Goal: Task Accomplishment & Management: Manage account settings

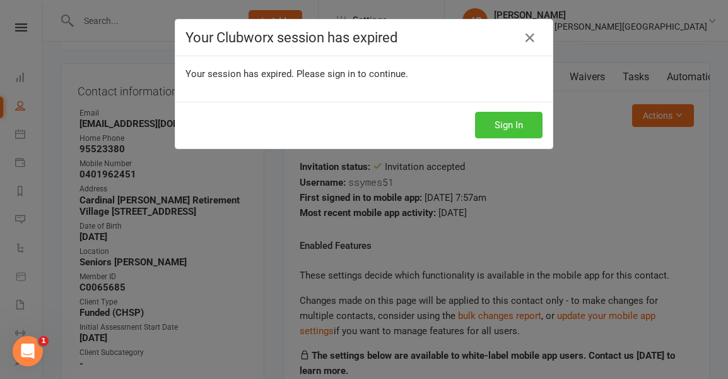
click at [508, 124] on button "Sign In" at bounding box center [509, 125] width 68 height 27
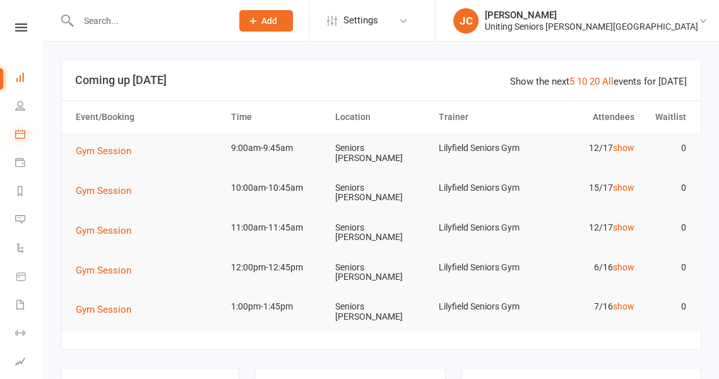
click at [21, 136] on icon at bounding box center [20, 134] width 10 height 10
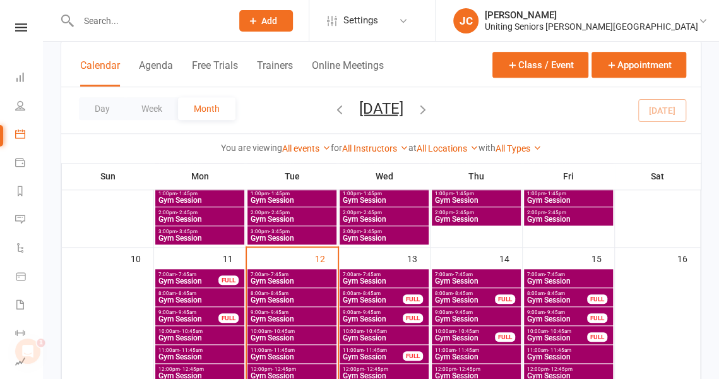
click at [295, 294] on span "8:00am - 8:45am" at bounding box center [292, 293] width 84 height 6
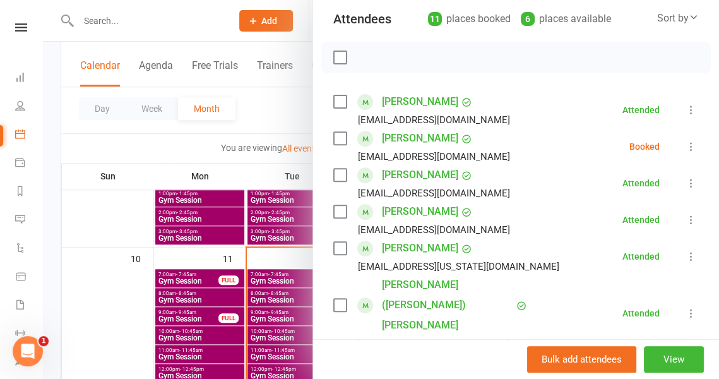
scroll to position [150, 0]
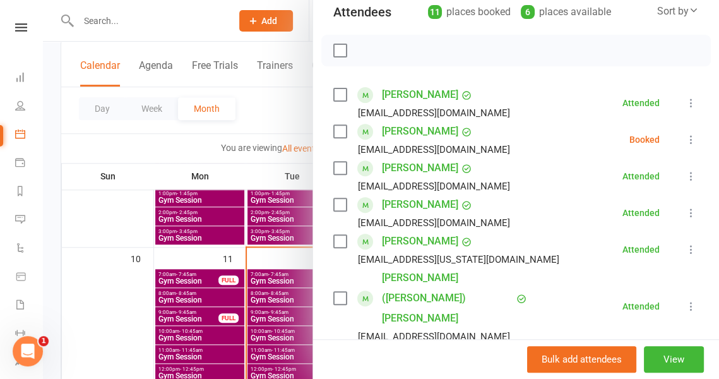
click at [685, 139] on icon at bounding box center [691, 139] width 13 height 13
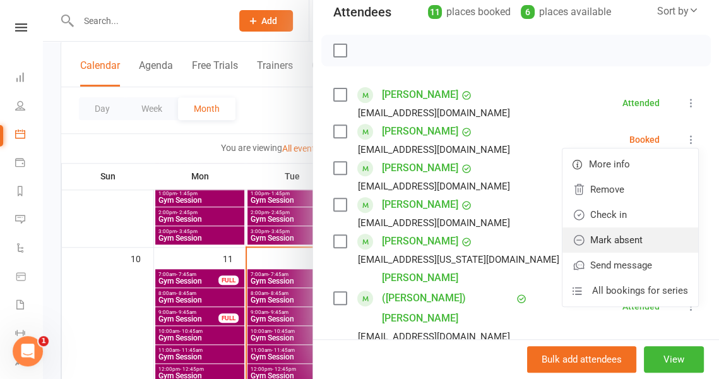
click at [622, 238] on link "Mark absent" at bounding box center [630, 239] width 136 height 25
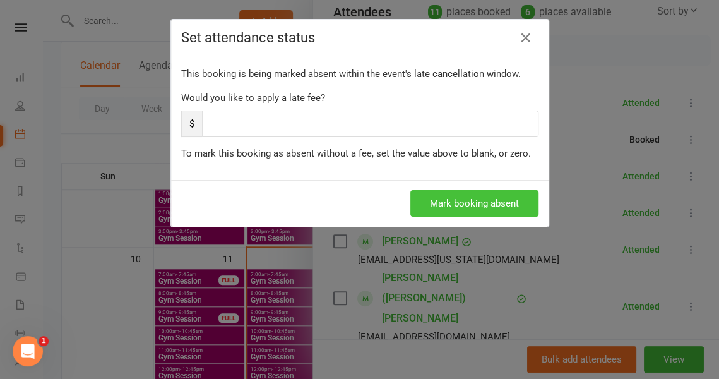
click at [454, 203] on button "Mark booking absent" at bounding box center [474, 203] width 128 height 27
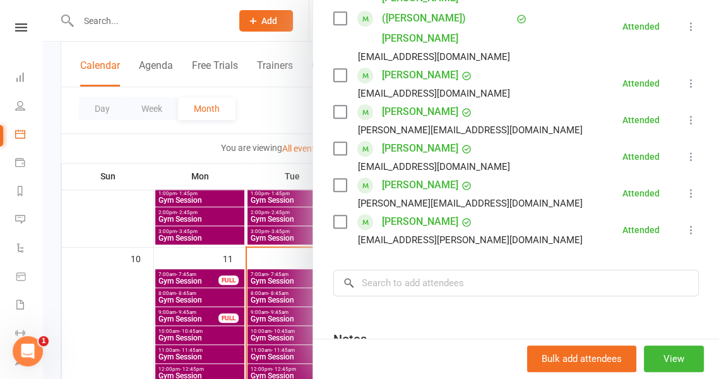
scroll to position [433, 0]
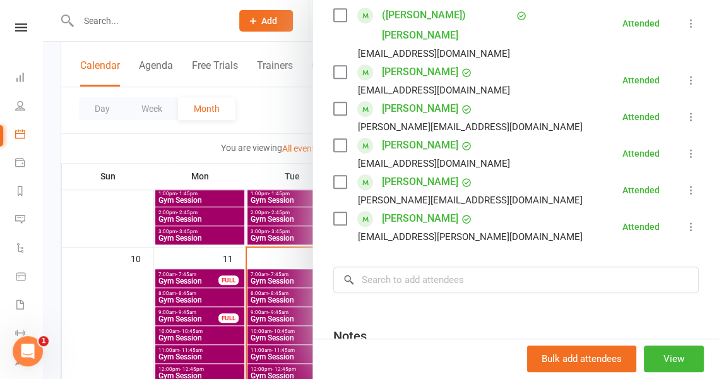
click at [218, 310] on div at bounding box center [381, 189] width 676 height 379
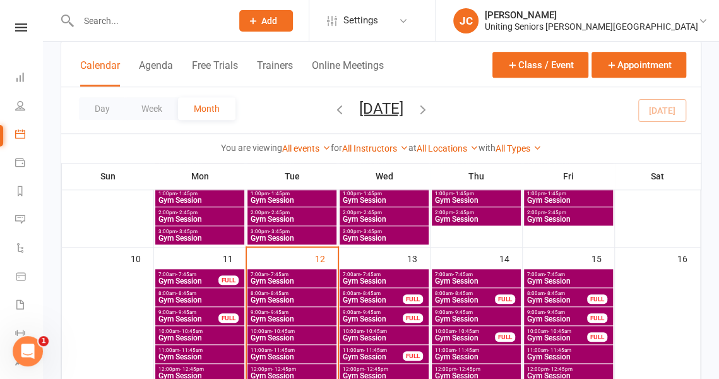
click at [295, 315] on span "Gym Session" at bounding box center [292, 319] width 84 height 8
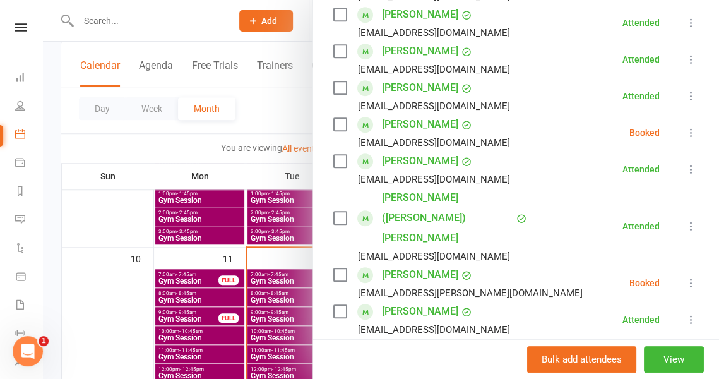
scroll to position [268, 0]
click at [685, 127] on icon at bounding box center [691, 132] width 13 height 13
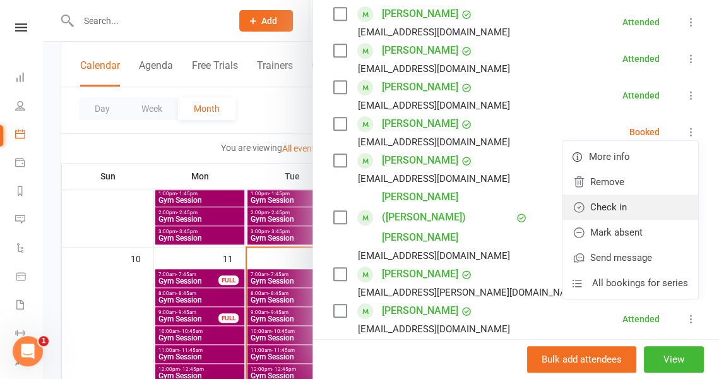
click at [615, 212] on link "Check in" at bounding box center [630, 206] width 136 height 25
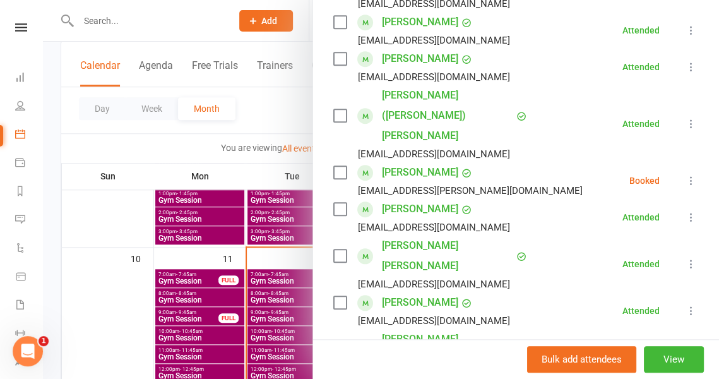
scroll to position [379, 0]
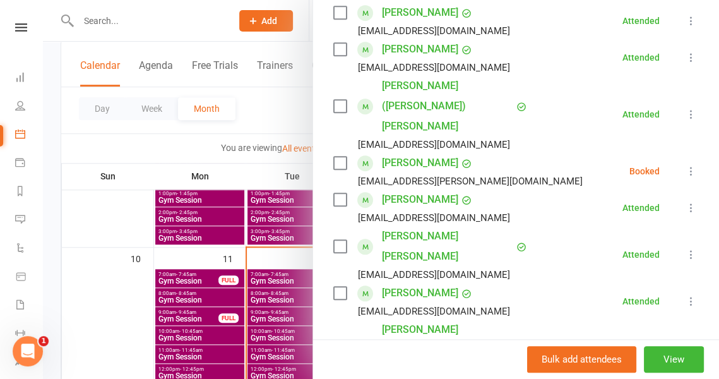
click at [685, 165] on icon at bounding box center [691, 171] width 13 height 13
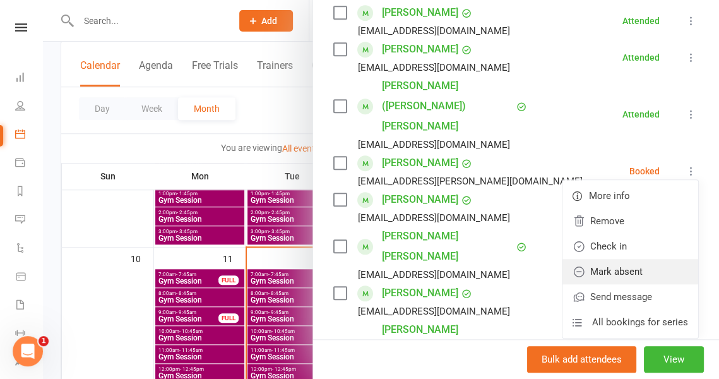
click at [628, 259] on link "Mark absent" at bounding box center [630, 271] width 136 height 25
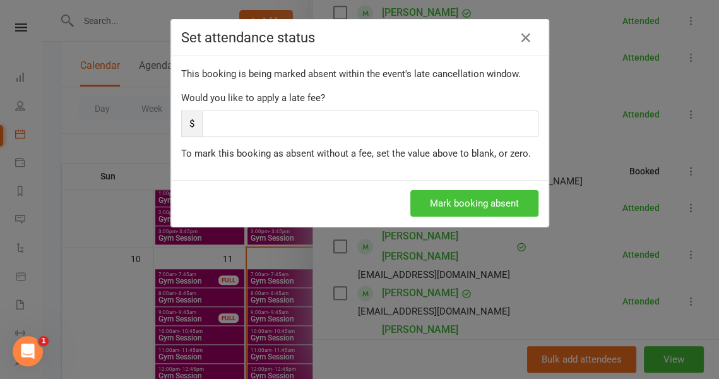
click at [509, 202] on button "Mark booking absent" at bounding box center [474, 203] width 128 height 27
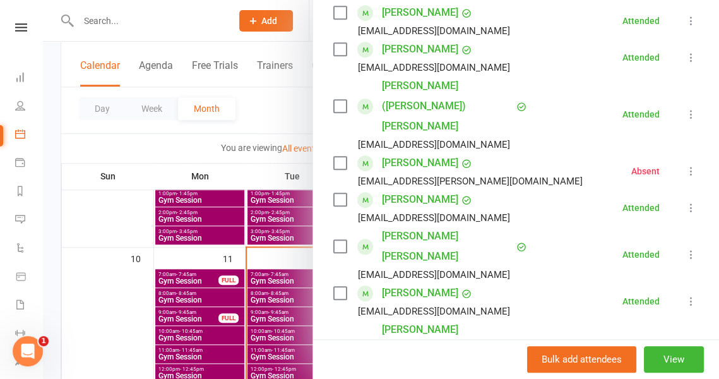
click at [685, 351] on icon at bounding box center [691, 357] width 13 height 13
click at [477, 312] on div "Class kiosk mode Roll call 9:00 AM - 9:45 AM, Tuesday, August, 12, 2025 with Li…" at bounding box center [516, 149] width 406 height 948
click at [685, 351] on icon at bounding box center [691, 357] width 13 height 13
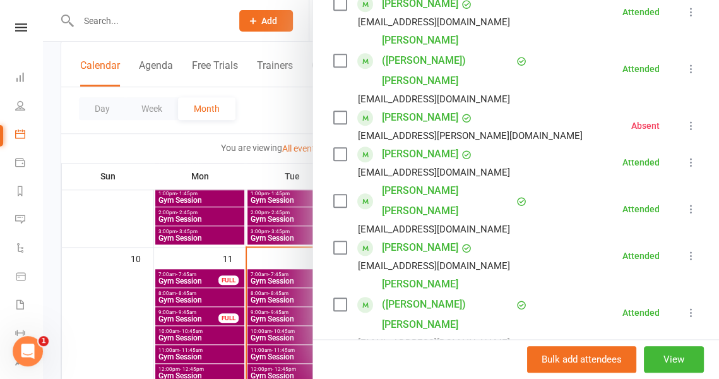
click at [251, 21] on div at bounding box center [381, 189] width 676 height 379
